Goal: Check status: Check status

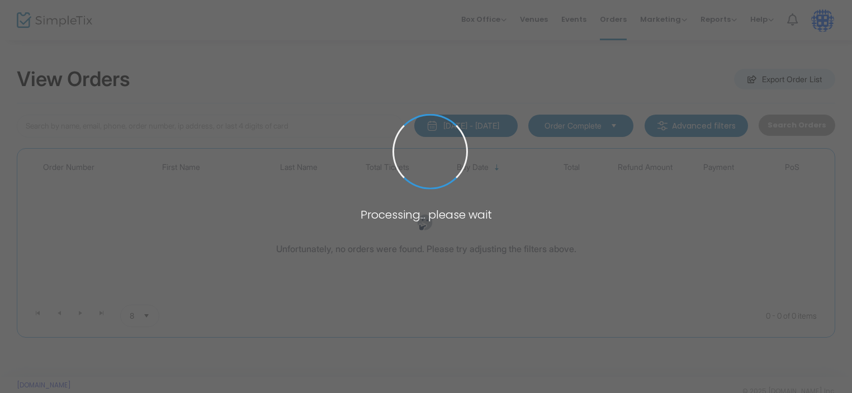
type input "karsenty"
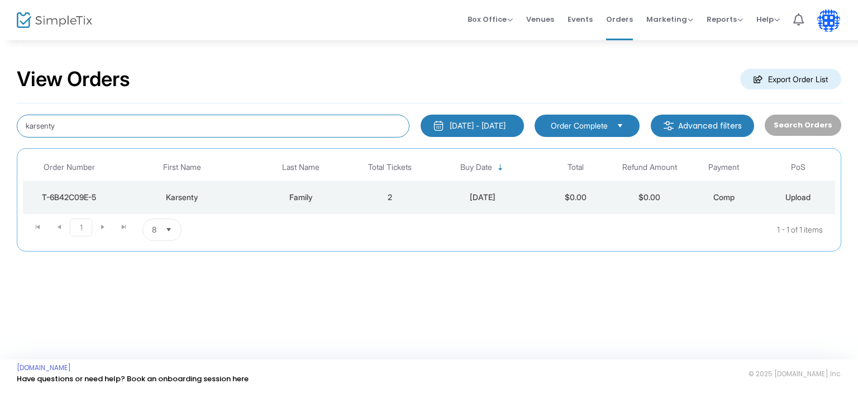
click at [79, 130] on input "karsenty" at bounding box center [213, 126] width 393 height 23
type input "k"
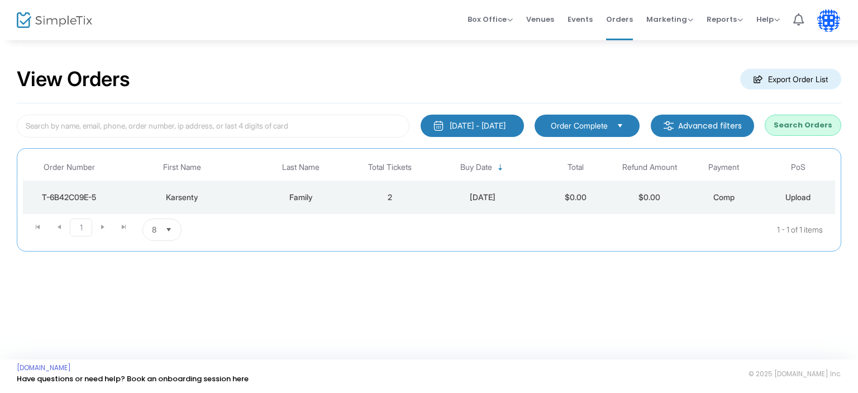
click at [532, 69] on div "View Orders Export Order List" at bounding box center [429, 80] width 825 height 48
click at [461, 127] on div "[DATE] - [DATE]" at bounding box center [478, 125] width 56 height 11
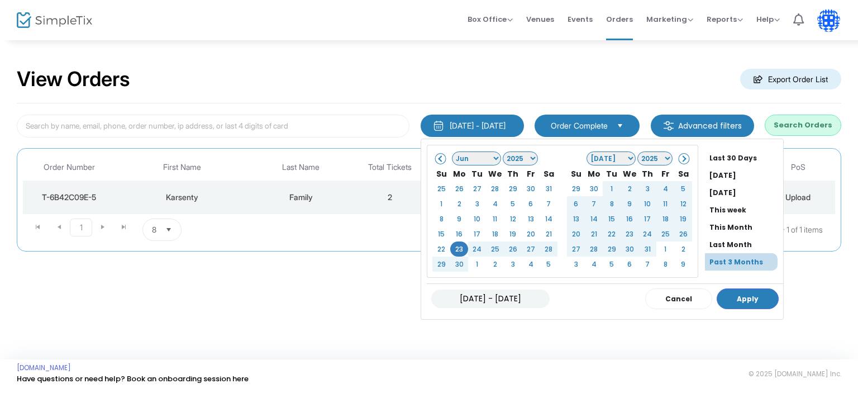
click at [281, 80] on div "View Orders Export Order List" at bounding box center [429, 80] width 825 height 48
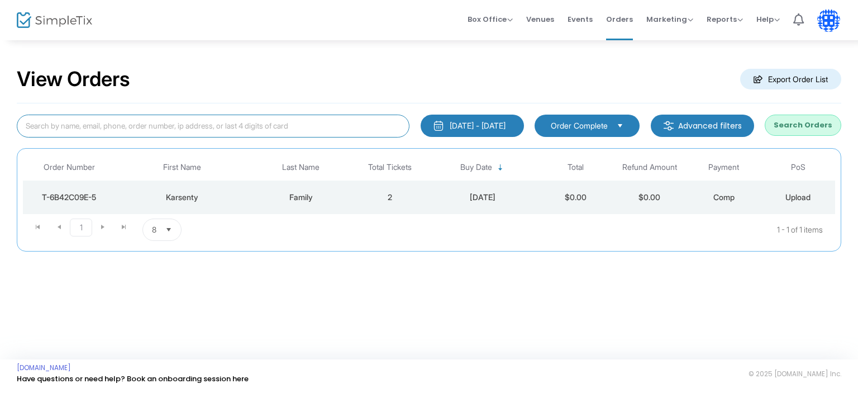
click at [275, 127] on input at bounding box center [213, 126] width 393 height 23
type input "lida"
